Goal: Information Seeking & Learning: Check status

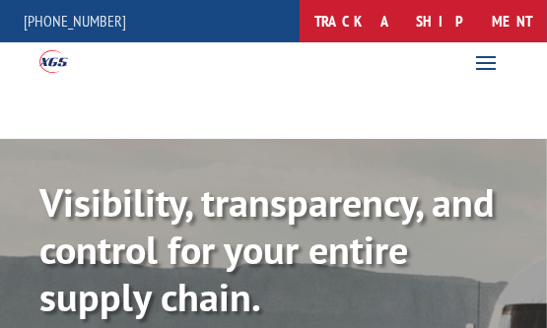
click at [421, 15] on link "track a shipment" at bounding box center [423, 21] width 247 height 42
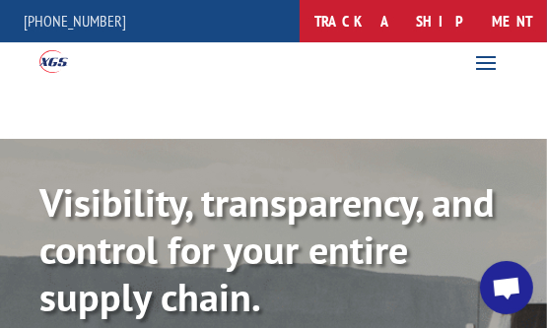
click at [423, 4] on link "track a shipment" at bounding box center [423, 21] width 247 height 42
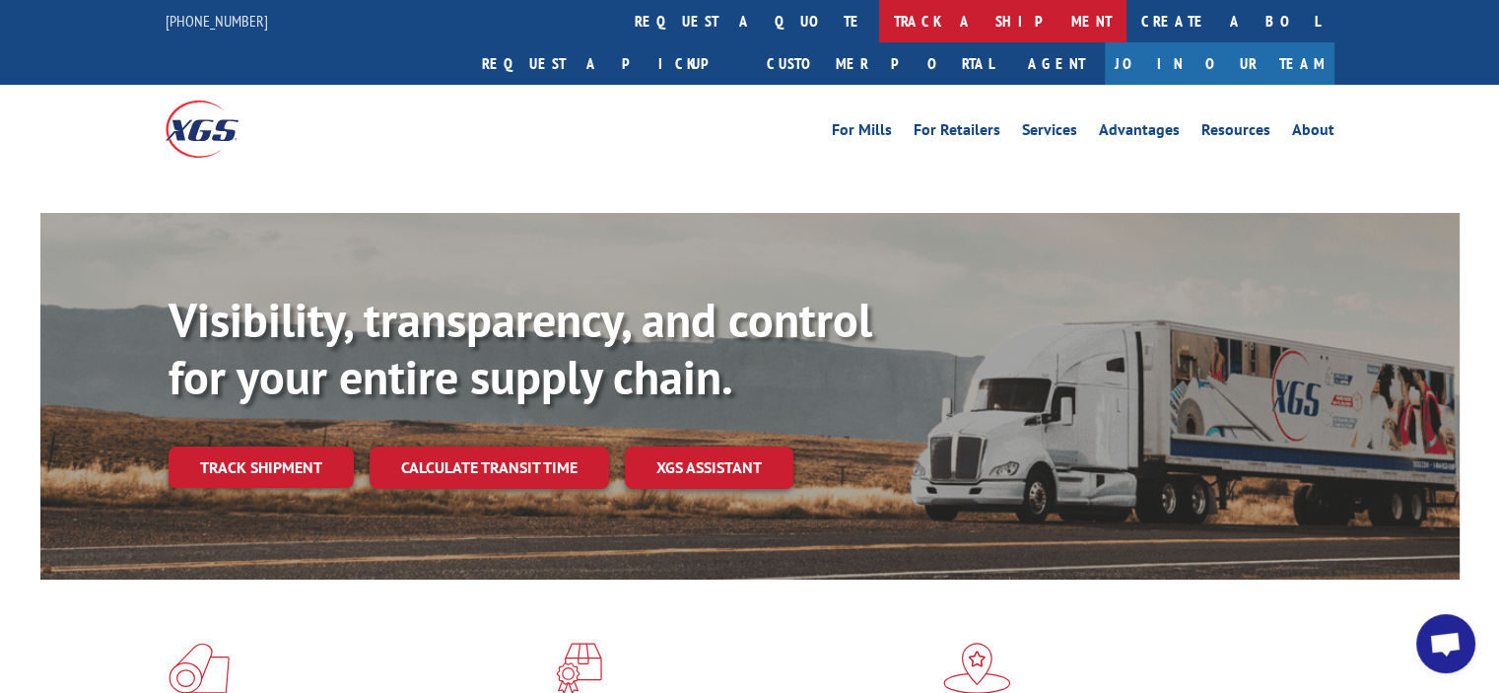
click at [546, 28] on link "track a shipment" at bounding box center [1002, 21] width 247 height 42
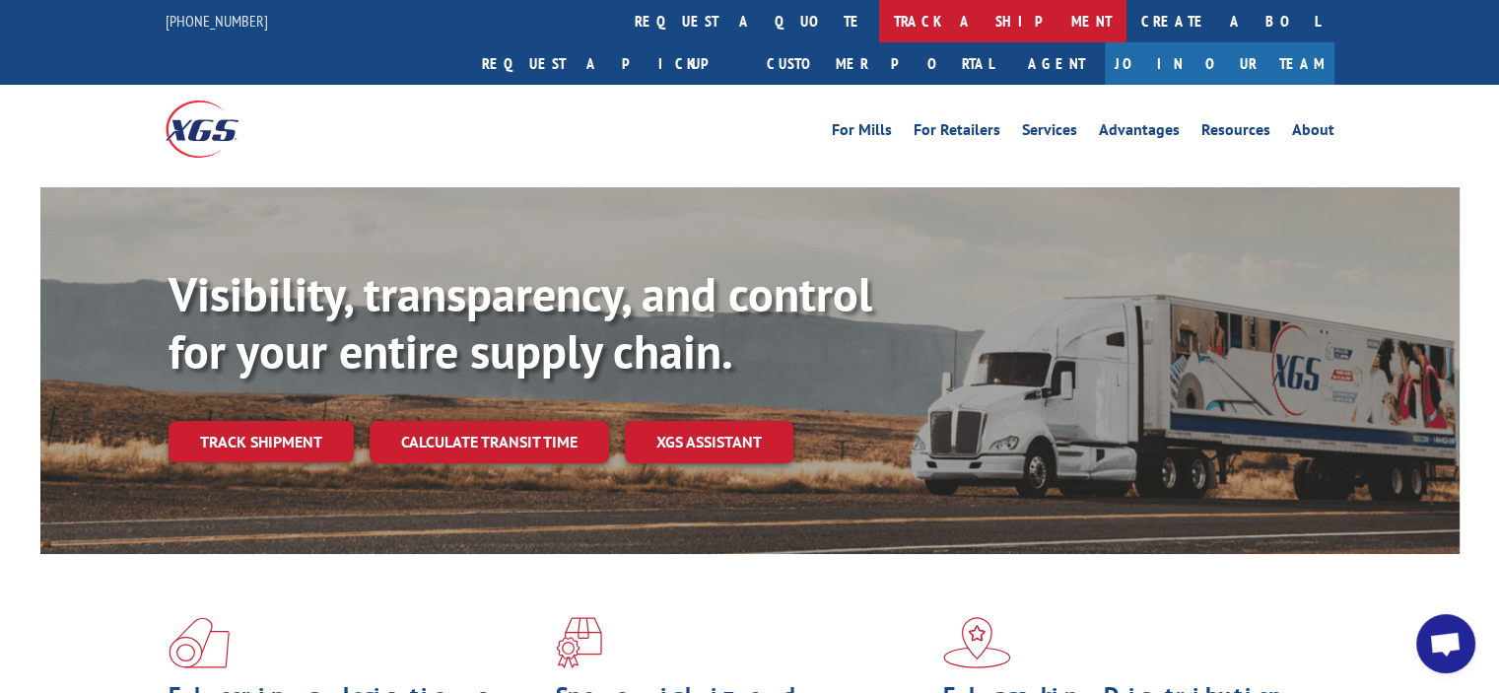
click at [879, 21] on link "track a shipment" at bounding box center [1002, 21] width 247 height 42
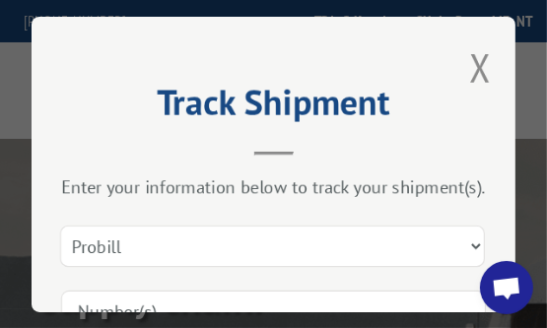
click at [358, 306] on input at bounding box center [273, 311] width 425 height 41
type input "17355186"
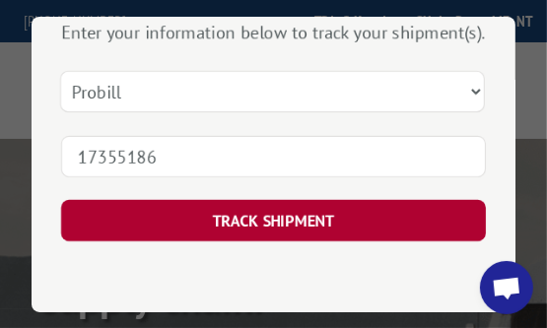
click at [370, 220] on button "TRACK SHIPMENT" at bounding box center [273, 220] width 425 height 41
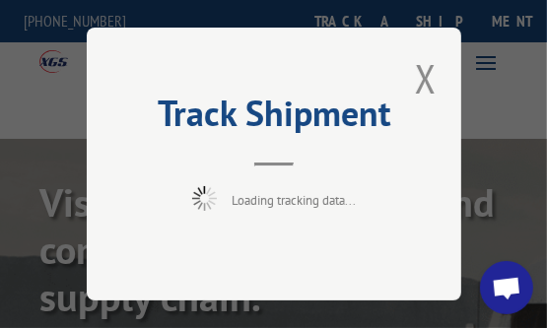
scroll to position [0, 0]
